Goal: Task Accomplishment & Management: Manage account settings

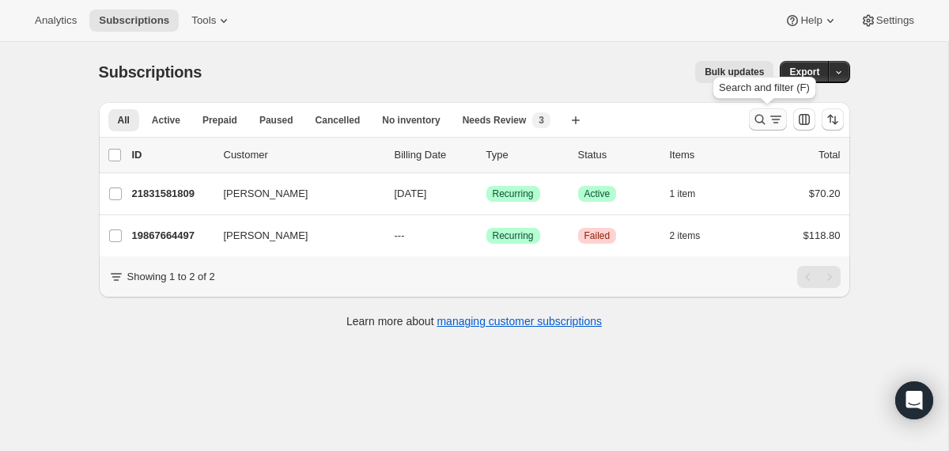
click at [757, 119] on icon "Search and filter results" at bounding box center [760, 119] width 16 height 16
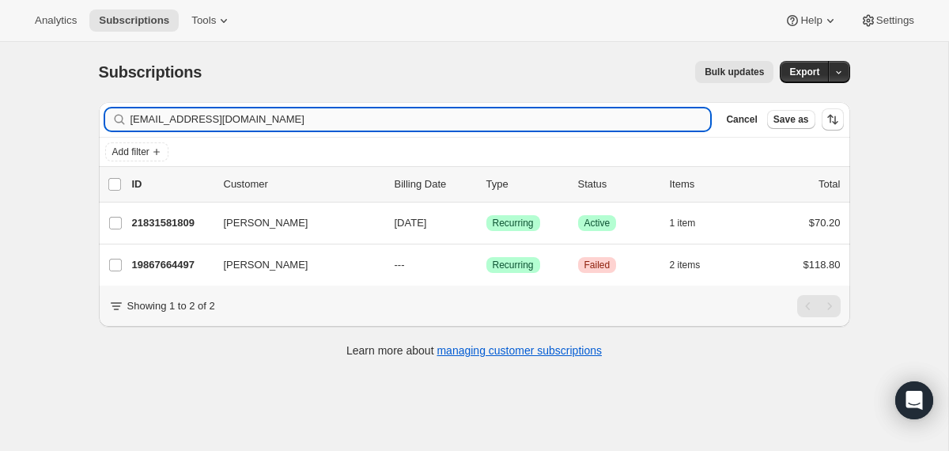
click at [528, 125] on input "[EMAIL_ADDRESS][DOMAIN_NAME]" at bounding box center [420, 119] width 580 height 22
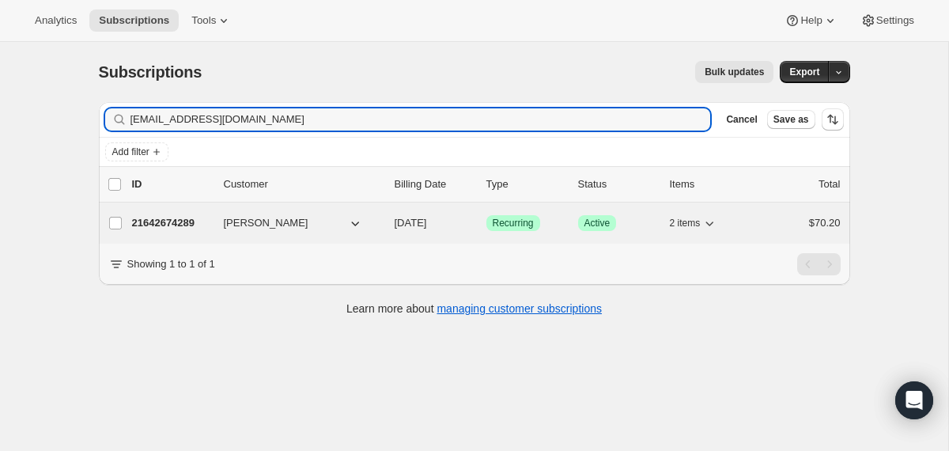
type input "[EMAIL_ADDRESS][DOMAIN_NAME]"
click at [384, 217] on div "21642674289 [PERSON_NAME] [DATE] Success Recurring Success Active 2 items $70.20" at bounding box center [486, 223] width 709 height 22
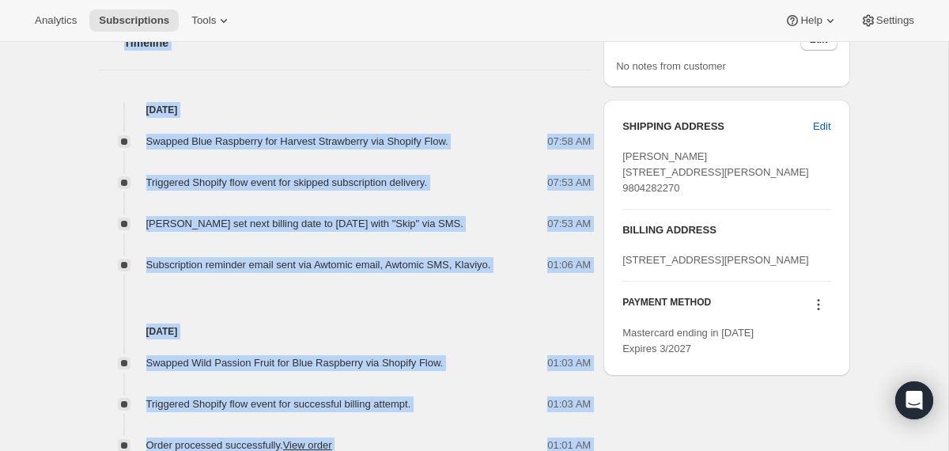
scroll to position [449, 0]
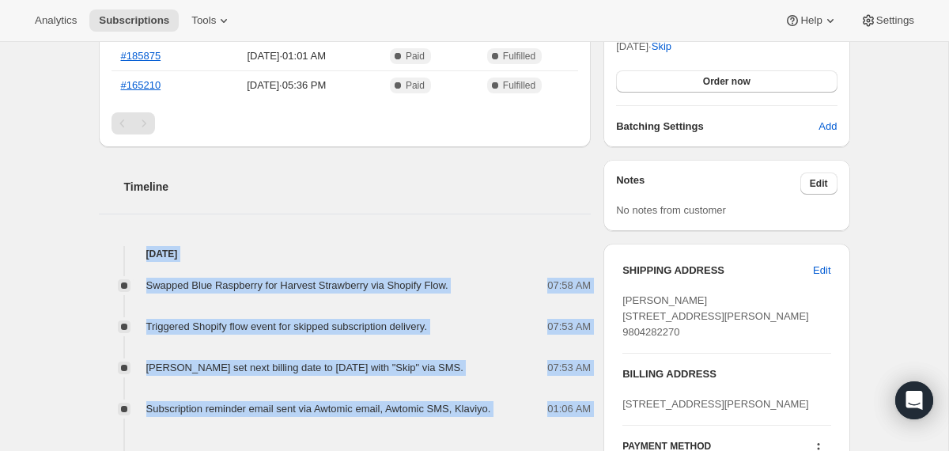
drag, startPoint x: 523, startPoint y: 368, endPoint x: 448, endPoint y: 232, distance: 155.4
copy div "[DATE] Swapped Blue Raspberry for Harvest Strawberry via Shopify Flow. 07:58 AM…"
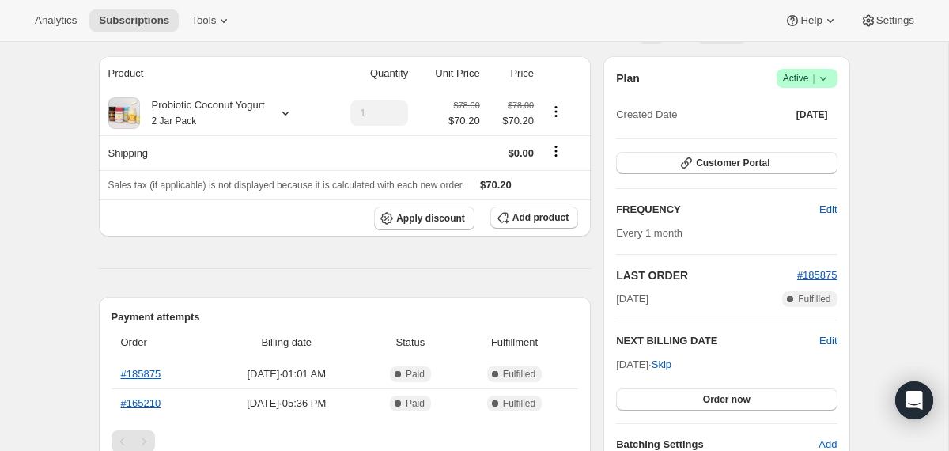
scroll to position [0, 0]
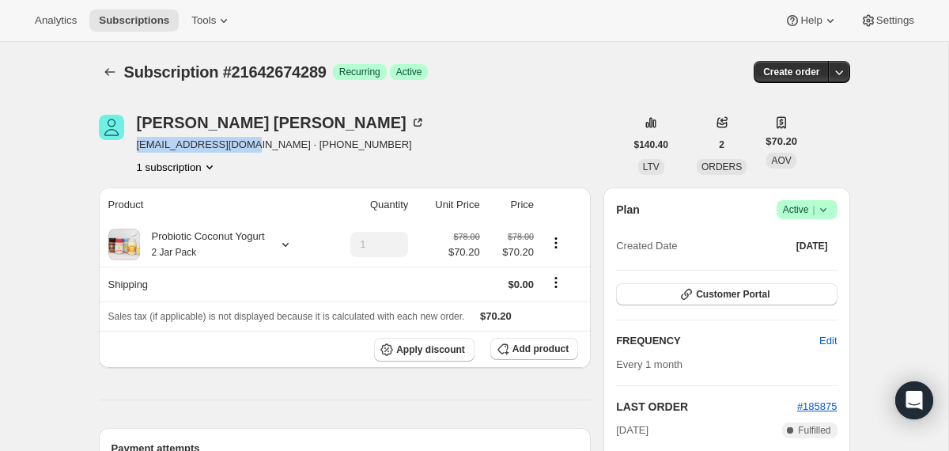
drag, startPoint x: 247, startPoint y: 146, endPoint x: 137, endPoint y: 149, distance: 110.0
click at [137, 149] on span "[EMAIL_ADDRESS][DOMAIN_NAME] · [PHONE_NUMBER]" at bounding box center [281, 145] width 289 height 16
copy span "[EMAIL_ADDRESS][DOMAIN_NAME]"
click at [113, 74] on icon "Subscriptions" at bounding box center [110, 72] width 16 height 16
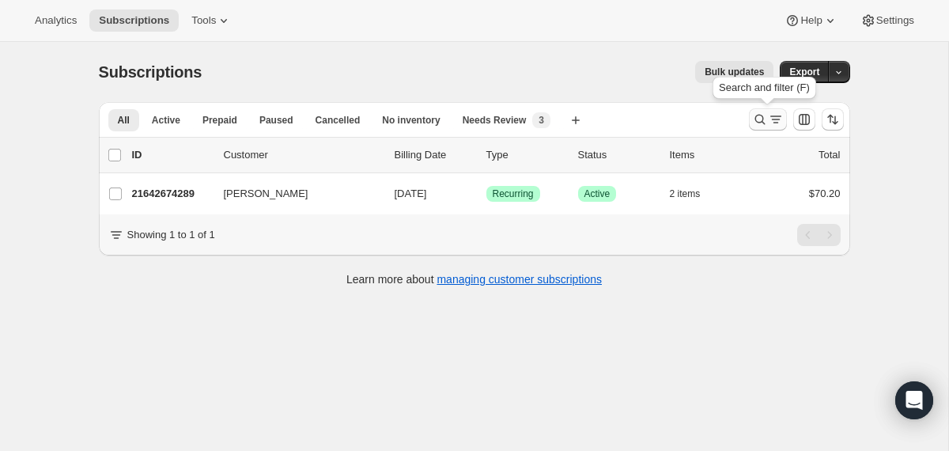
click at [761, 116] on icon "Search and filter results" at bounding box center [759, 120] width 10 height 10
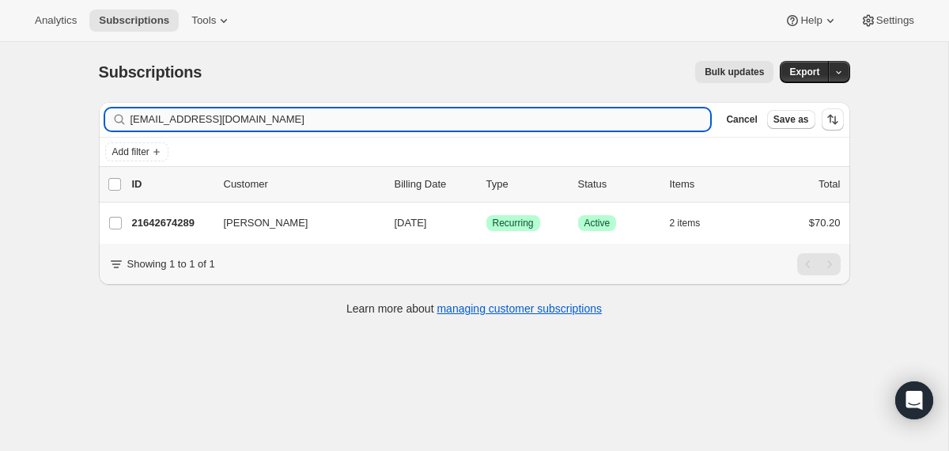
click at [513, 116] on input "[EMAIL_ADDRESS][DOMAIN_NAME]" at bounding box center [420, 119] width 580 height 22
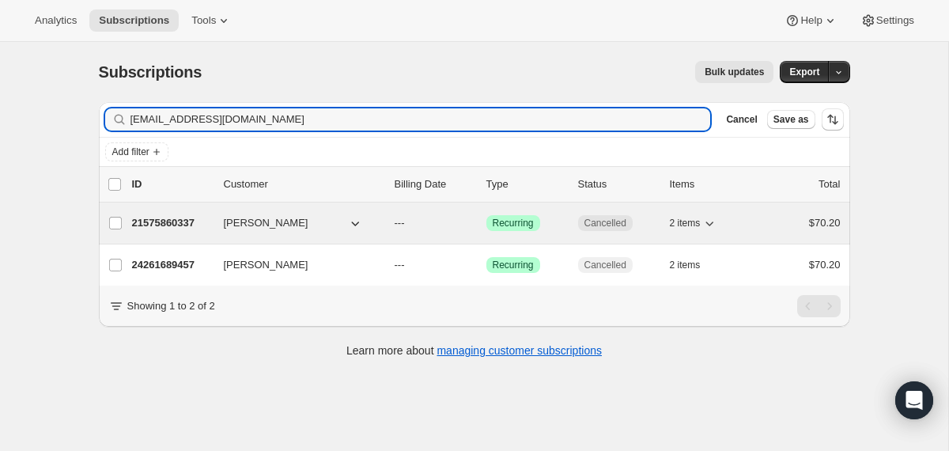
type input "[EMAIL_ADDRESS][DOMAIN_NAME]"
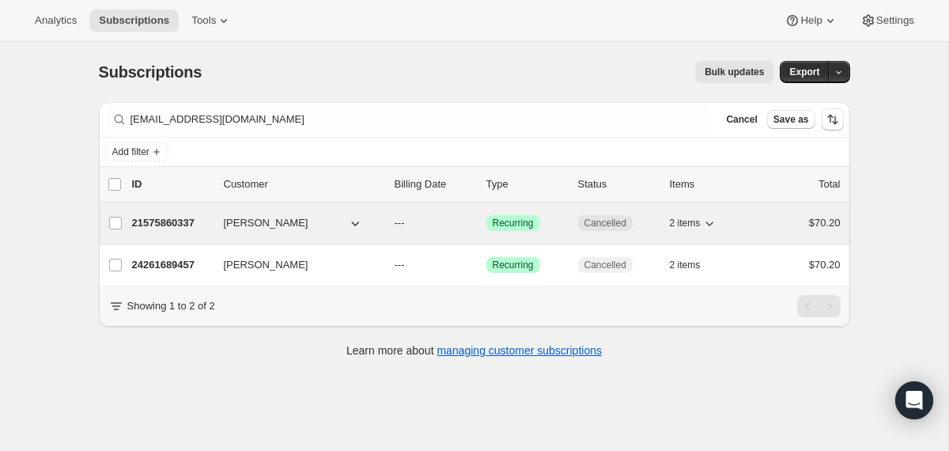
click at [369, 225] on button "[PERSON_NAME]" at bounding box center [293, 222] width 158 height 25
click at [441, 214] on div "21575860337 [PERSON_NAME] --- Success Recurring Cancelled 2 items $70.20" at bounding box center [486, 223] width 709 height 22
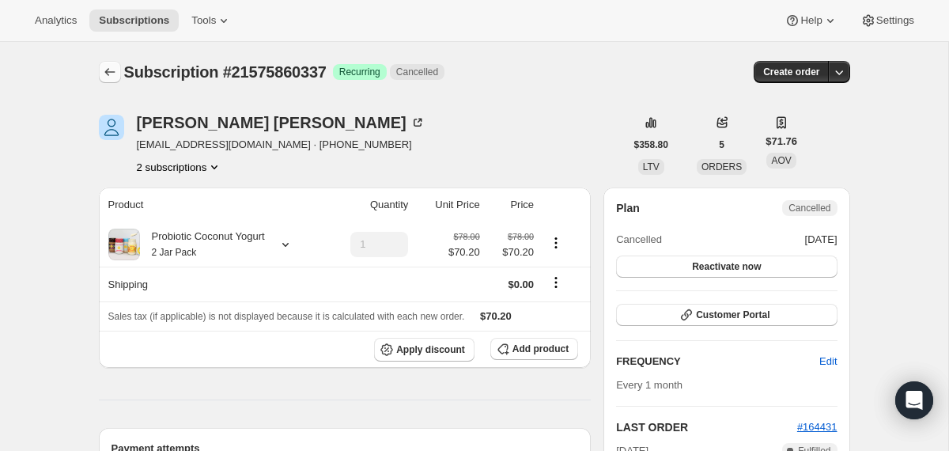
click at [110, 71] on icon "Subscriptions" at bounding box center [110, 72] width 16 height 16
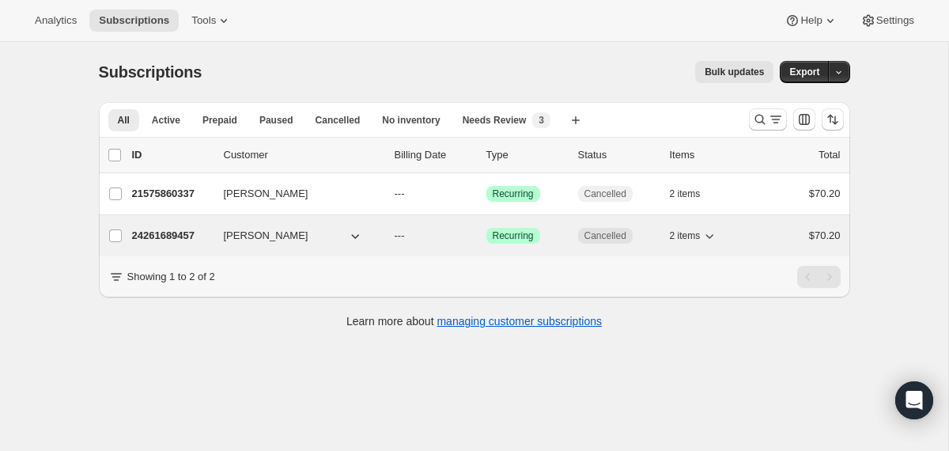
click at [378, 235] on div "[PERSON_NAME]" at bounding box center [303, 236] width 158 height 16
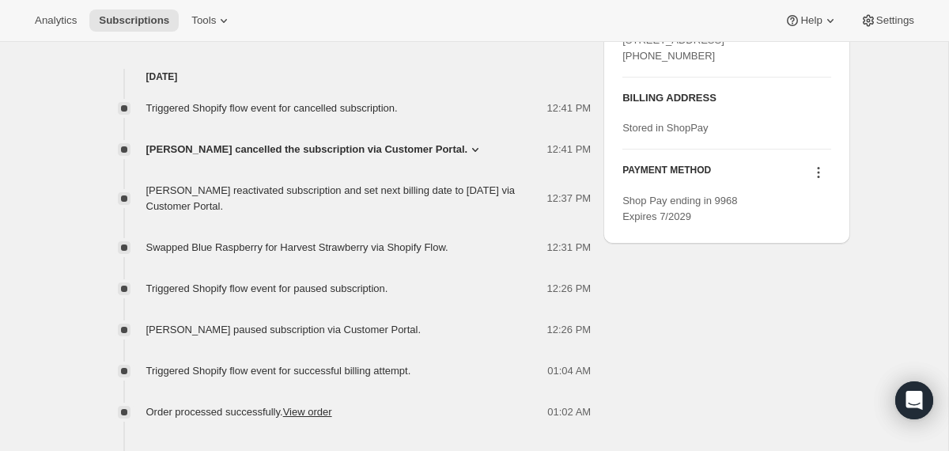
scroll to position [656, 0]
click at [417, 143] on span "[PERSON_NAME] cancelled the subscription via Customer Portal." at bounding box center [307, 149] width 322 height 16
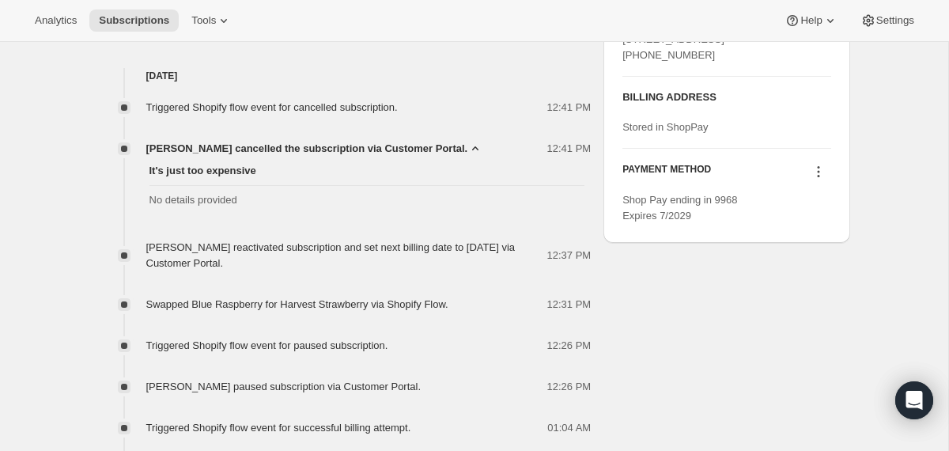
click at [417, 143] on span "[PERSON_NAME] cancelled the subscription via Customer Portal." at bounding box center [307, 149] width 322 height 16
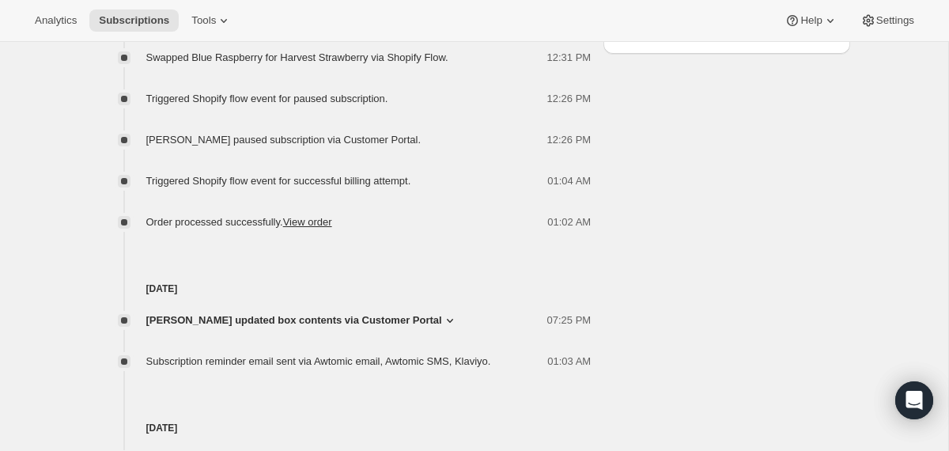
scroll to position [800, 0]
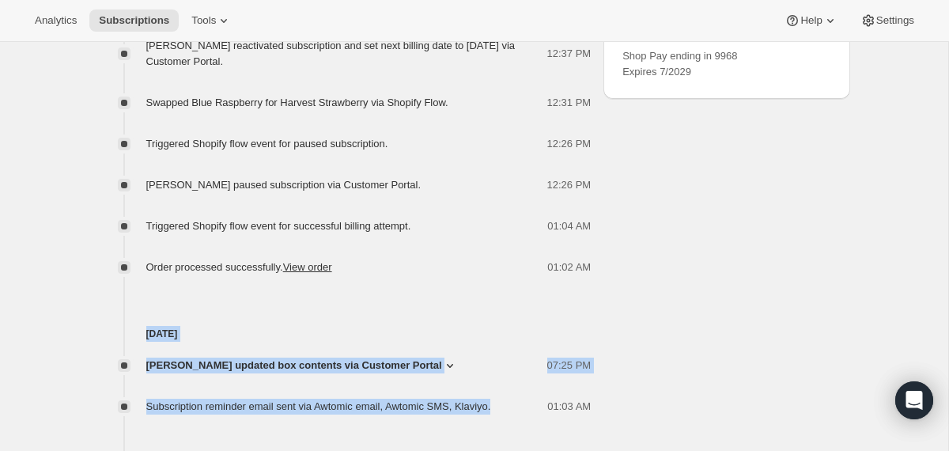
drag, startPoint x: 519, startPoint y: 410, endPoint x: 506, endPoint y: 305, distance: 105.9
click at [506, 305] on div "[DATE] [PERSON_NAME] updated box contents via Customer Portal 07:25 PM New box …" at bounding box center [345, 344] width 493 height 139
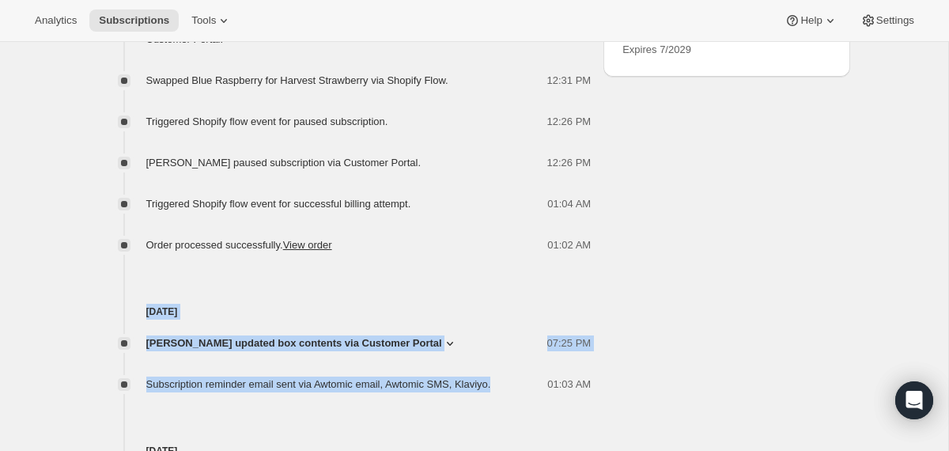
scroll to position [826, 0]
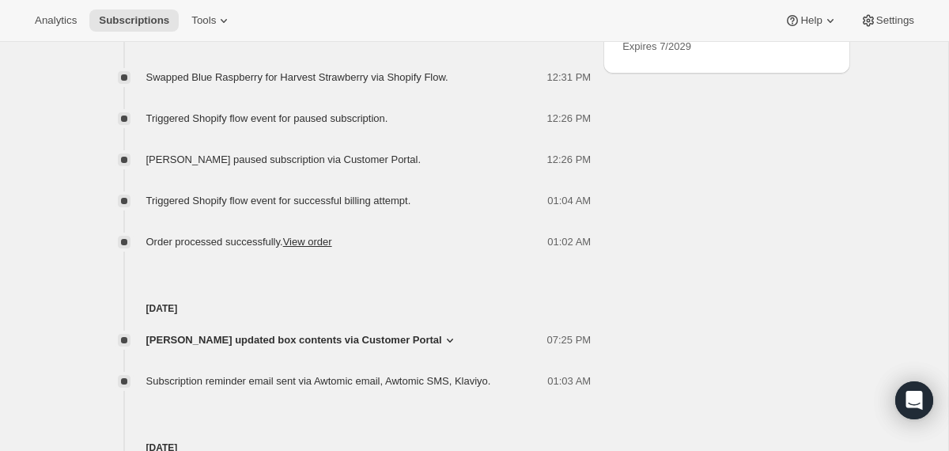
click at [471, 326] on div "[PERSON_NAME] updated box contents via Customer Portal 07:25 PM New box selecti…" at bounding box center [345, 352] width 493 height 73
click at [445, 338] on icon at bounding box center [450, 340] width 16 height 16
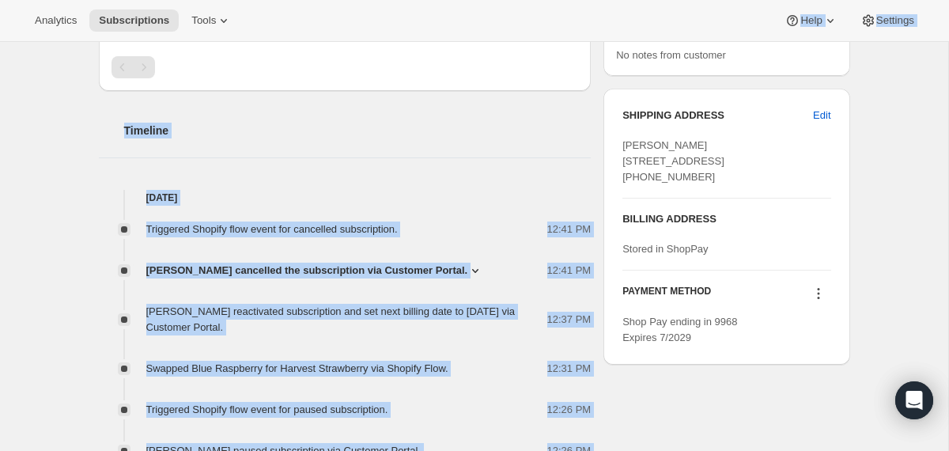
scroll to position [496, 0]
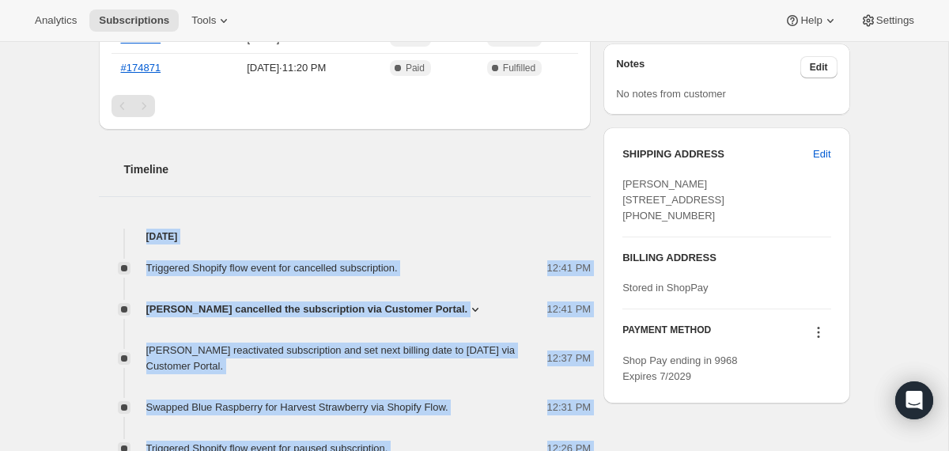
drag, startPoint x: 524, startPoint y: 350, endPoint x: 480, endPoint y: 207, distance: 149.8
copy div "[DATE] Triggered Shopify flow event for cancelled subscription. 12:41 PM [PERSO…"
